Goal: Navigation & Orientation: Find specific page/section

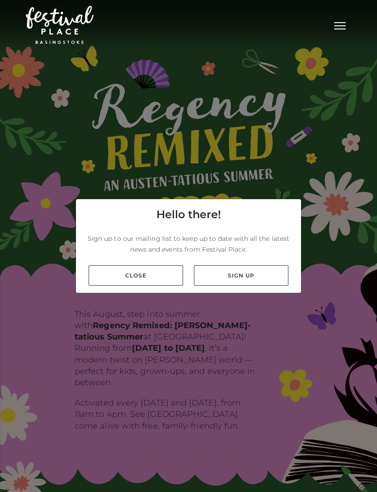
click at [174, 286] on link "Close" at bounding box center [136, 275] width 95 height 20
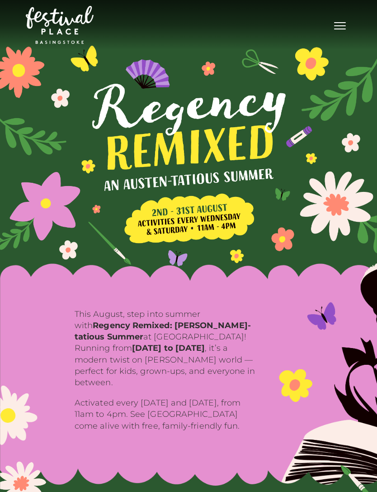
click at [343, 25] on button "Toggle navigation" at bounding box center [340, 24] width 23 height 13
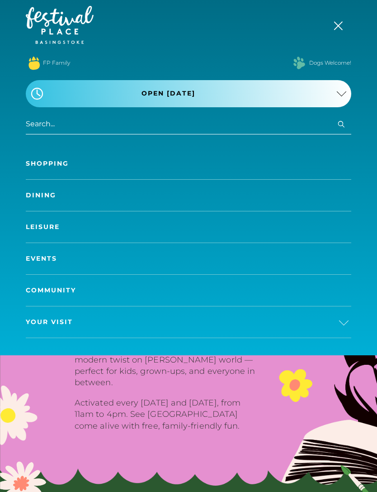
click at [37, 165] on link "Shopping" at bounding box center [189, 163] width 326 height 31
click at [42, 164] on link "Shopping" at bounding box center [189, 163] width 326 height 31
click at [56, 160] on link "Shopping" at bounding box center [189, 163] width 326 height 31
click at [305, 160] on link "Shopping" at bounding box center [189, 163] width 326 height 31
click at [41, 158] on link "Shopping" at bounding box center [189, 163] width 326 height 31
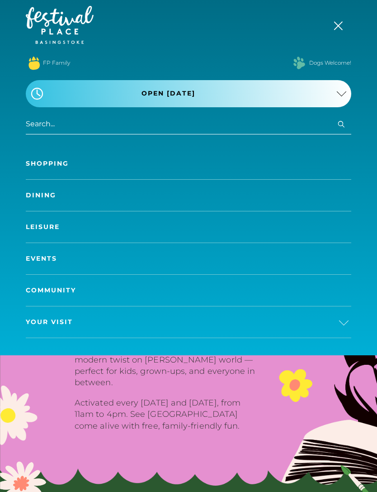
click at [33, 124] on input "search" at bounding box center [189, 124] width 326 height 20
click at [40, 129] on input "search" at bounding box center [189, 124] width 326 height 20
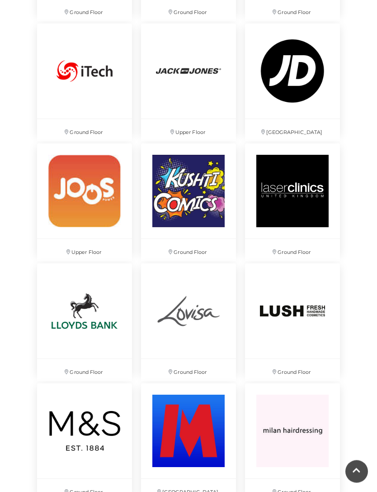
scroll to position [2506, 0]
click at [212, 210] on img at bounding box center [188, 190] width 95 height 95
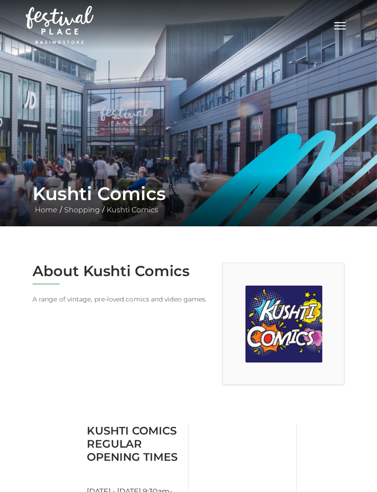
click at [342, 25] on span "Toggle navigation" at bounding box center [340, 25] width 12 height 1
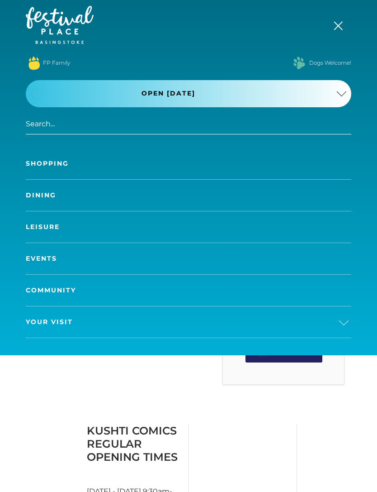
click at [46, 321] on span "Your Visit" at bounding box center [49, 322] width 47 height 10
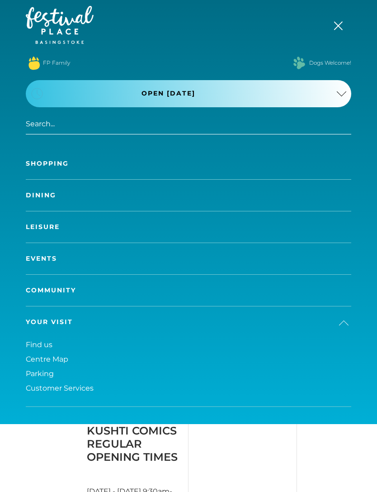
click at [36, 361] on span "Centre Map" at bounding box center [47, 359] width 43 height 9
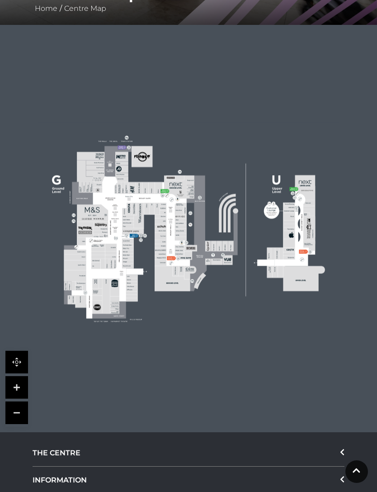
scroll to position [201, 0]
